Goal: Complete application form: Complete application form

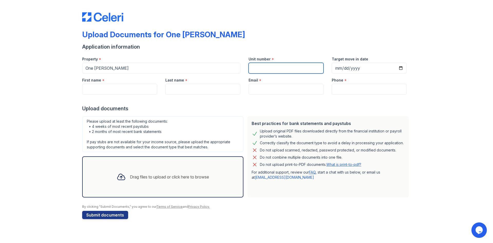
click at [291, 68] on input "Unit number" at bounding box center [286, 68] width 75 height 11
type input "1704"
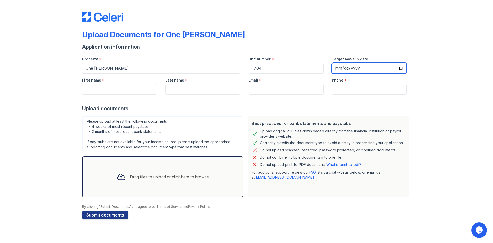
click at [340, 69] on input "Target move in date" at bounding box center [369, 68] width 75 height 11
type input "12025-10-15"
click at [351, 67] on input "12025-10-15" at bounding box center [369, 68] width 75 height 11
type input "2025-10-15"
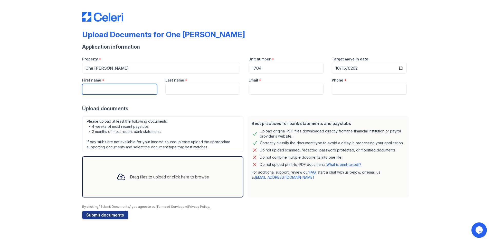
click at [109, 87] on input "First name" at bounding box center [119, 89] width 75 height 11
type input "Ashley"
type input "Murad"
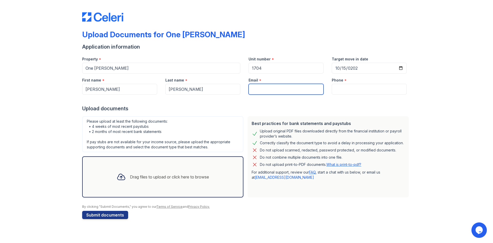
type input "amurad@metroqueens.org"
type input "3473850144"
drag, startPoint x: 308, startPoint y: 89, endPoint x: 255, endPoint y: 90, distance: 52.7
click at [255, 90] on input "amurad@metroqueens.org" at bounding box center [286, 89] width 75 height 11
click at [275, 31] on div "Upload Documents for One [PERSON_NAME]" at bounding box center [246, 36] width 329 height 13
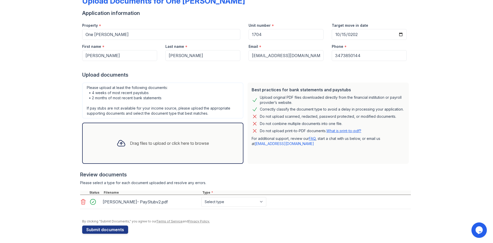
scroll to position [35, 0]
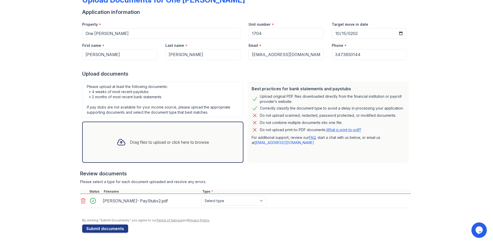
click at [81, 201] on icon at bounding box center [83, 201] width 6 height 6
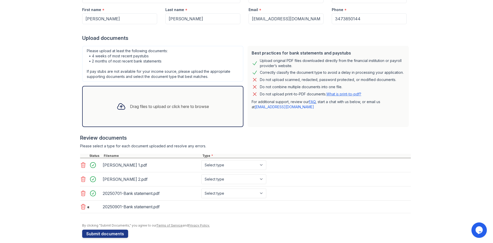
scroll to position [76, 0]
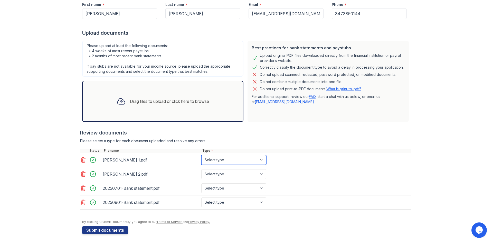
click at [243, 160] on select "Select type Paystub Bank Statement Offer Letter Tax Documents Benefit Award Let…" at bounding box center [233, 160] width 65 height 10
select select "paystub"
click at [201, 155] on select "Select type Paystub Bank Statement Offer Letter Tax Documents Benefit Award Let…" at bounding box center [233, 160] width 65 height 10
click at [238, 172] on select "Select type Paystub Bank Statement Offer Letter Tax Documents Benefit Award Let…" at bounding box center [233, 174] width 65 height 10
select select "paystub"
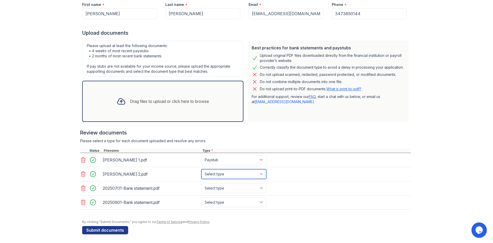
click at [201, 169] on select "Select type Paystub Bank Statement Offer Letter Tax Documents Benefit Award Let…" at bounding box center [233, 174] width 65 height 10
click at [242, 187] on select "Select type Paystub Bank Statement Offer Letter Tax Documents Benefit Award Let…" at bounding box center [233, 188] width 65 height 10
select select "bank_statement"
click at [201, 183] on select "Select type Paystub Bank Statement Offer Letter Tax Documents Benefit Award Let…" at bounding box center [233, 188] width 65 height 10
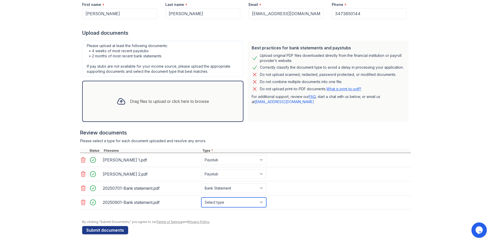
click at [230, 201] on select "Select type Paystub Bank Statement Offer Letter Tax Documents Benefit Award Let…" at bounding box center [233, 202] width 65 height 10
select select "bank_statement"
click at [201, 197] on select "Select type Paystub Bank Statement Offer Letter Tax Documents Benefit Award Let…" at bounding box center [233, 202] width 65 height 10
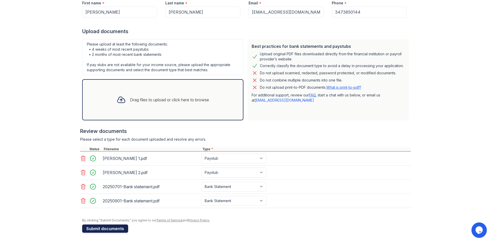
click at [108, 230] on button "Submit documents" at bounding box center [105, 228] width 46 height 8
